Goal: Task Accomplishment & Management: Manage account settings

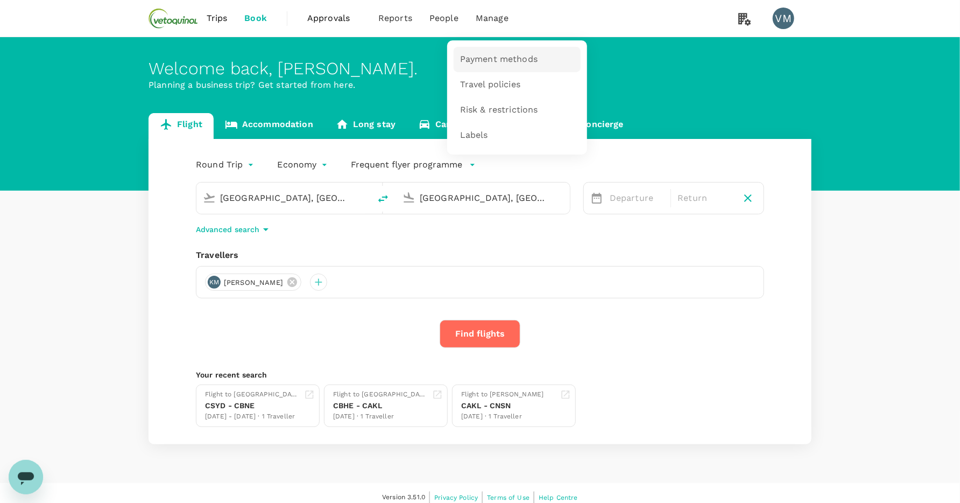
click at [498, 57] on span "Payment methods" at bounding box center [499, 59] width 78 height 12
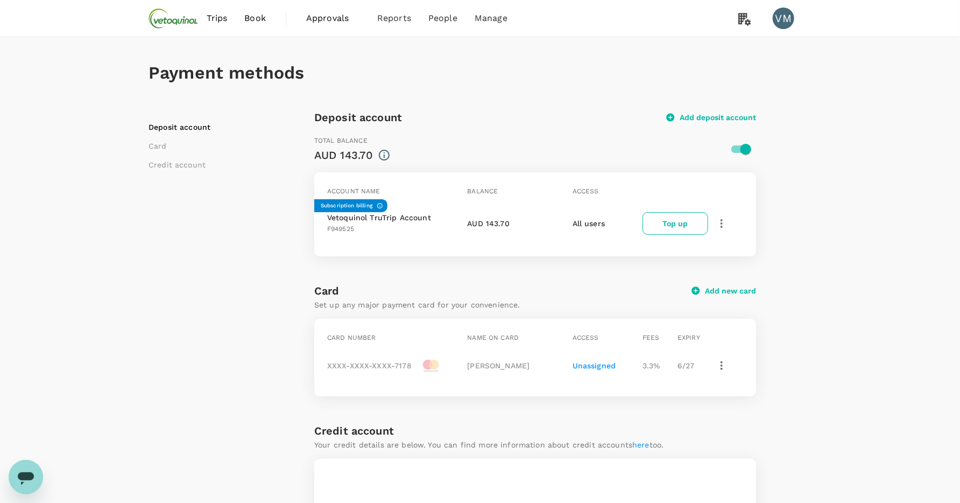
click at [723, 220] on icon "button" at bounding box center [722, 223] width 2 height 9
click at [769, 324] on span "Withdraw funds" at bounding box center [766, 324] width 90 height 13
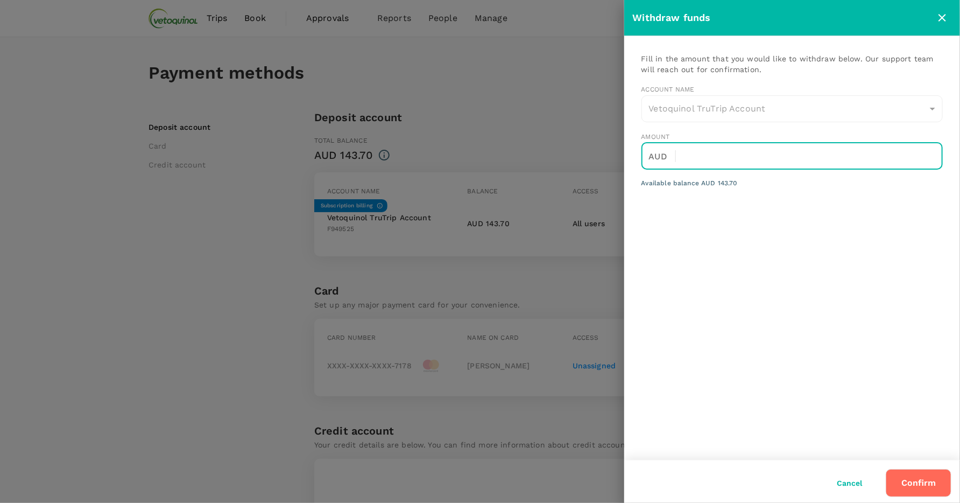
click at [726, 151] on input "text" at bounding box center [814, 156] width 258 height 27
click at [721, 152] on input "text" at bounding box center [814, 156] width 258 height 27
type input "143.70"
click at [926, 479] on button "Confirm" at bounding box center [919, 483] width 66 height 28
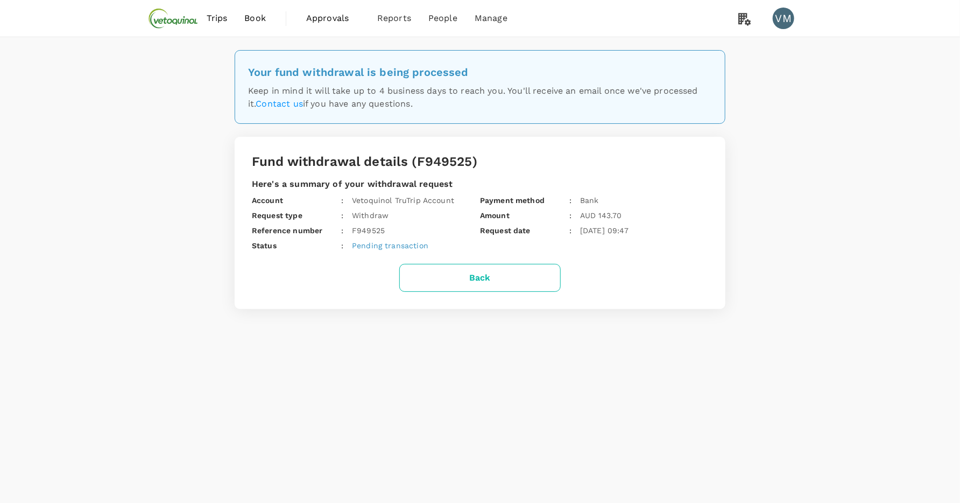
click at [495, 285] on button "Back" at bounding box center [480, 278] width 162 height 28
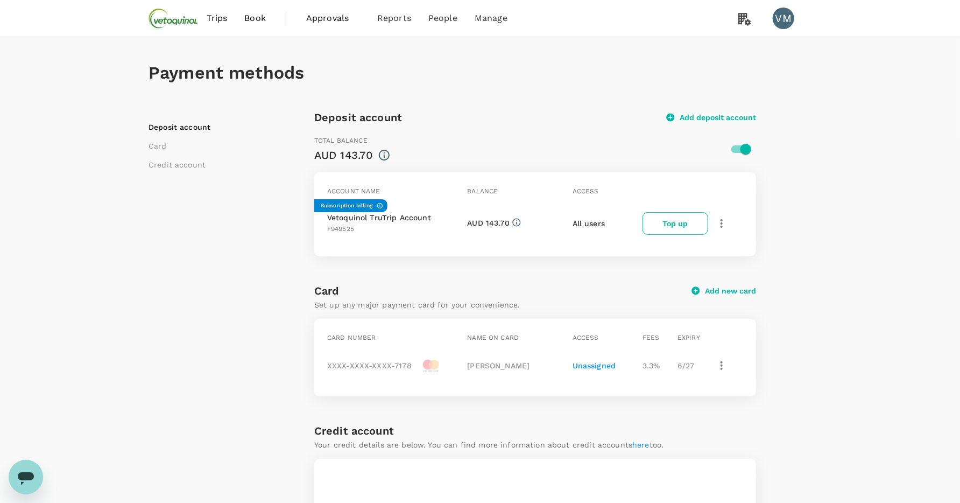
checkbox input "true"
click at [38, 472] on div "Open messaging window" at bounding box center [26, 476] width 32 height 32
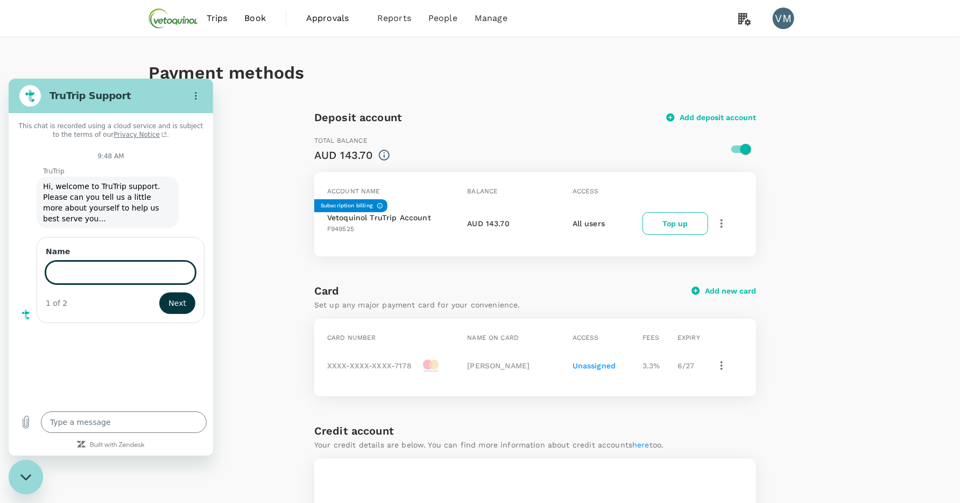
click at [23, 475] on icon "Close messaging window" at bounding box center [25, 476] width 11 height 6
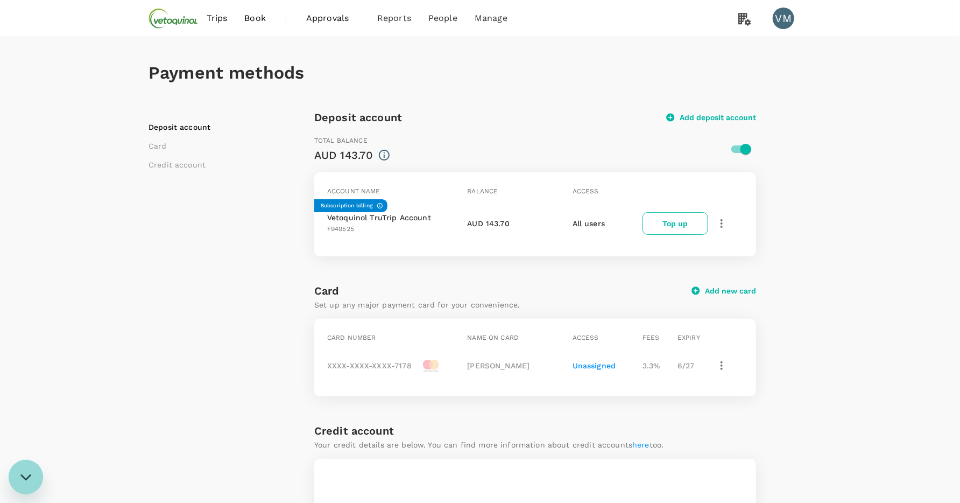
type textarea "x"
click at [220, 19] on span "Trips" at bounding box center [217, 18] width 21 height 13
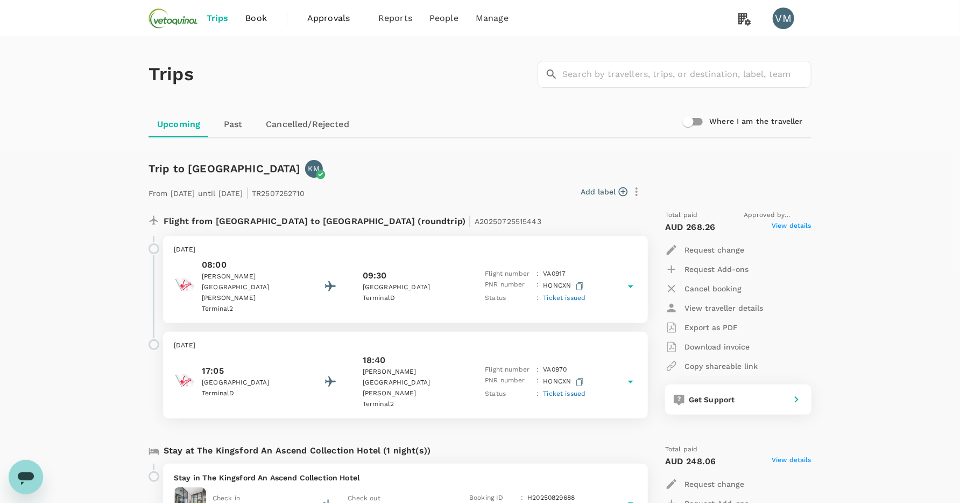
click at [217, 17] on span "Trips" at bounding box center [218, 18] width 22 height 13
click at [388, 61] on span "Bookings" at bounding box center [383, 59] width 38 height 12
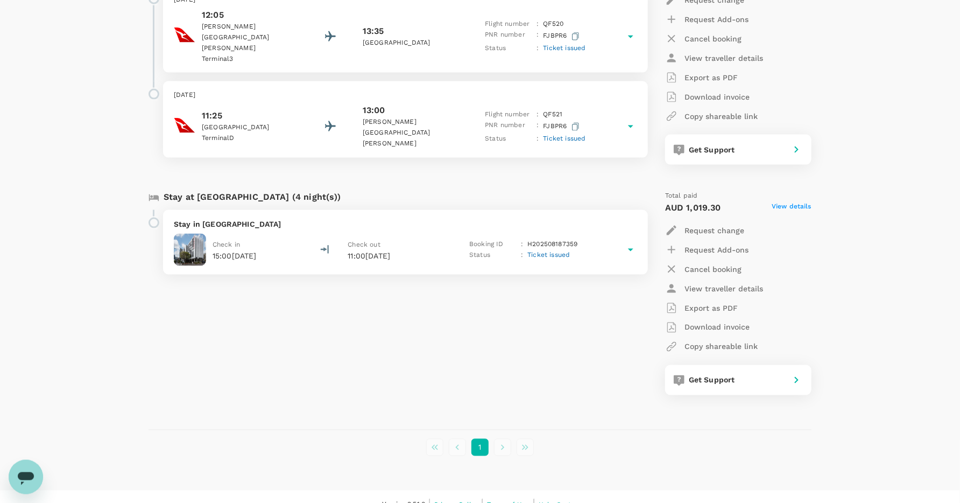
scroll to position [803, 0]
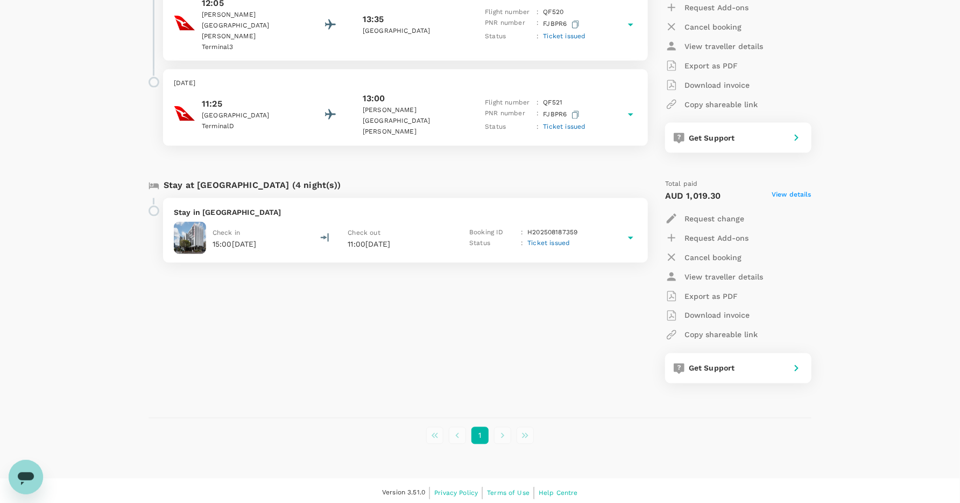
click at [503, 432] on li "pagination navigation" at bounding box center [503, 435] width 23 height 17
click at [486, 433] on button "1" at bounding box center [480, 435] width 17 height 17
click at [526, 432] on li "pagination navigation" at bounding box center [525, 435] width 23 height 17
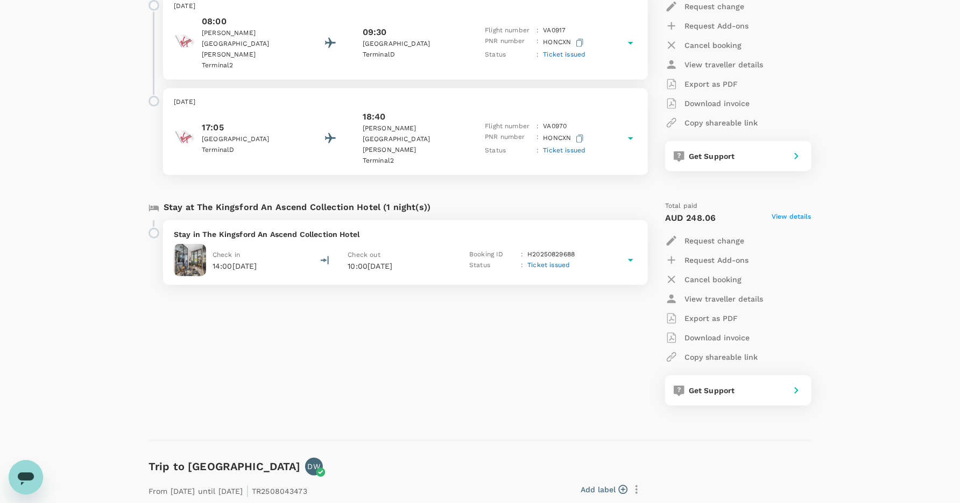
scroll to position [33, 0]
